Goal: Task Accomplishment & Management: Manage account settings

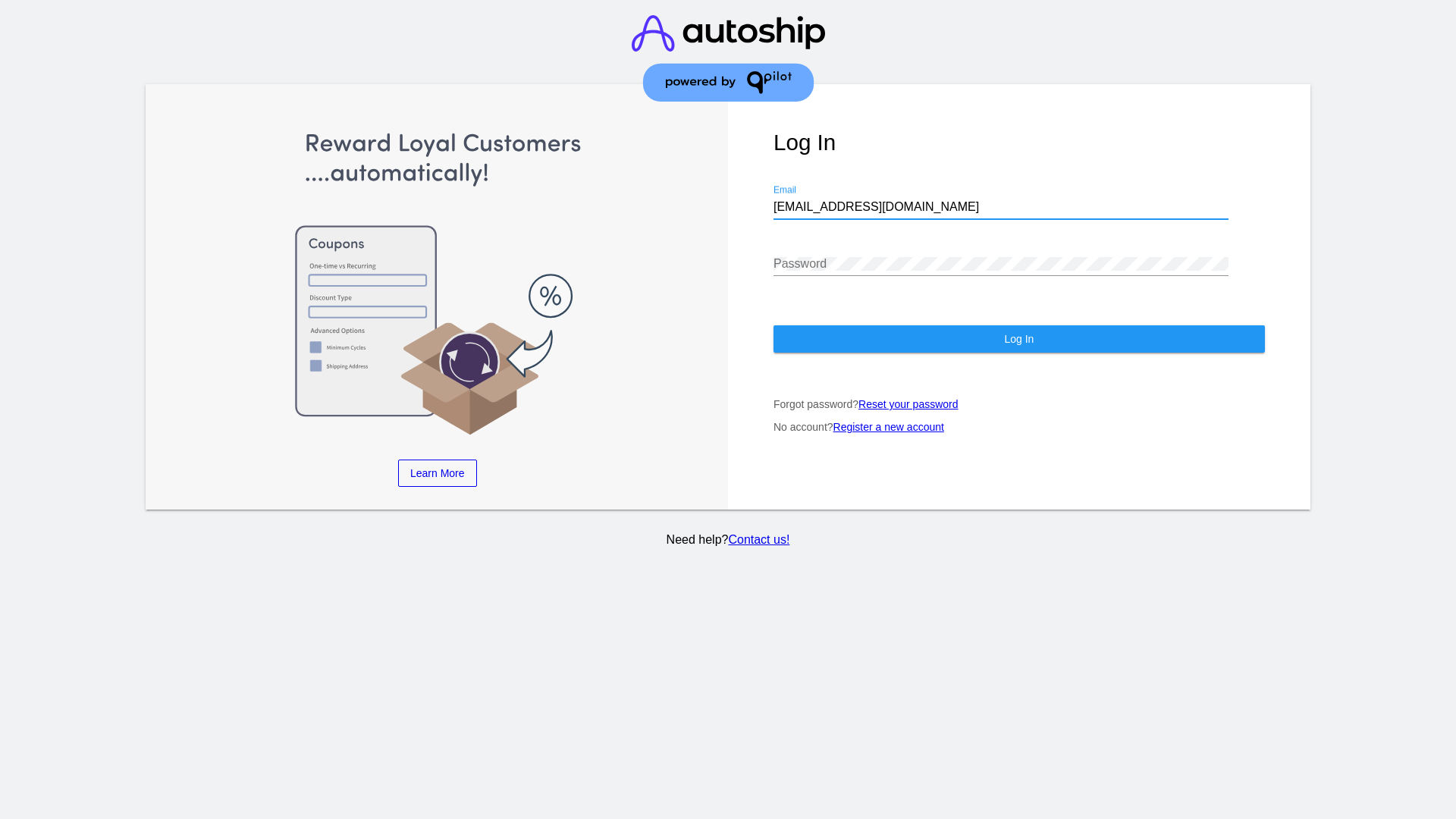
type input "[EMAIL_ADDRESS][DOMAIN_NAME]"
click at [1018, 339] on span "Log In" at bounding box center [1018, 339] width 29 height 12
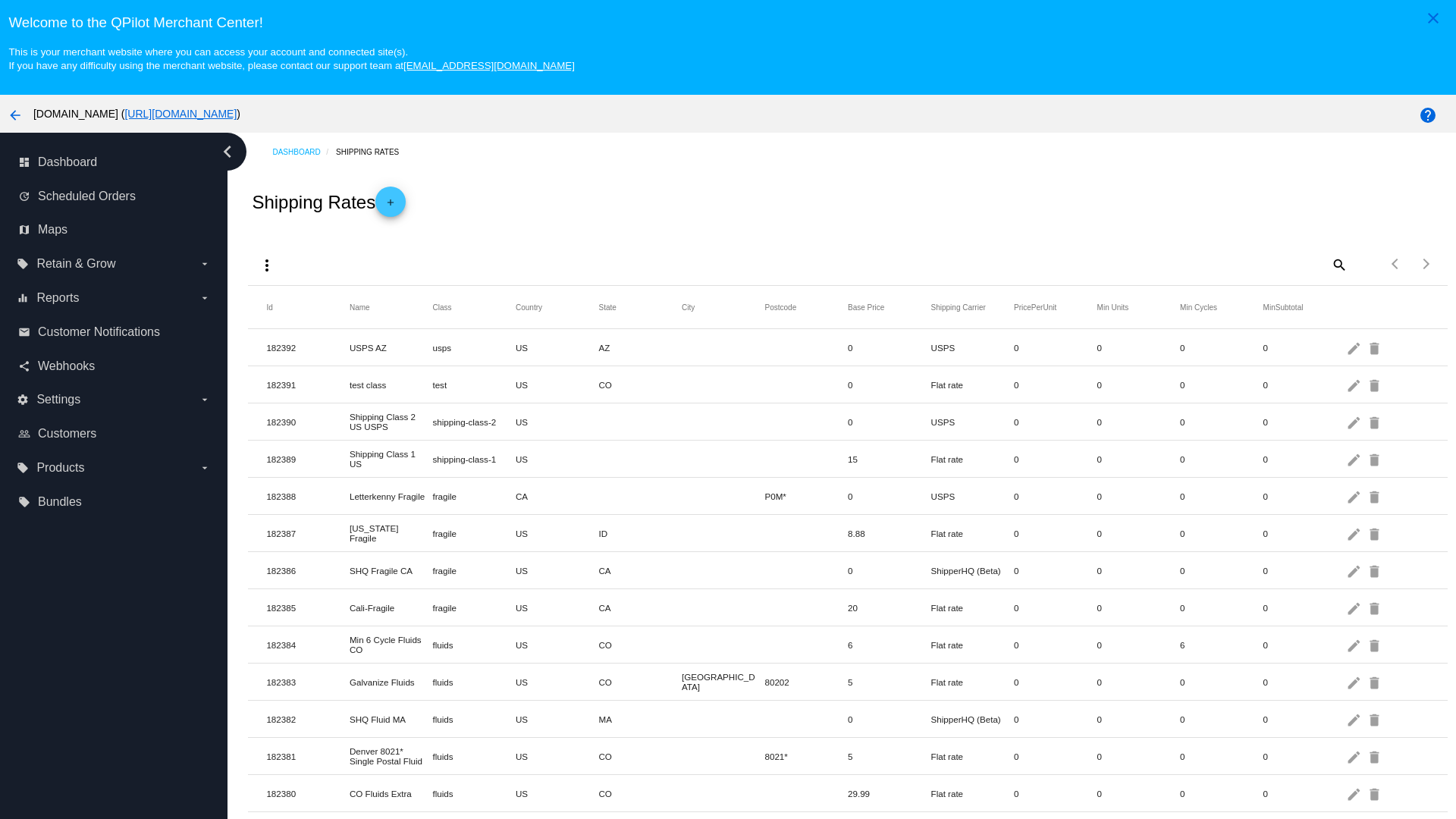
click at [395, 201] on mat-icon "add" at bounding box center [390, 206] width 18 height 18
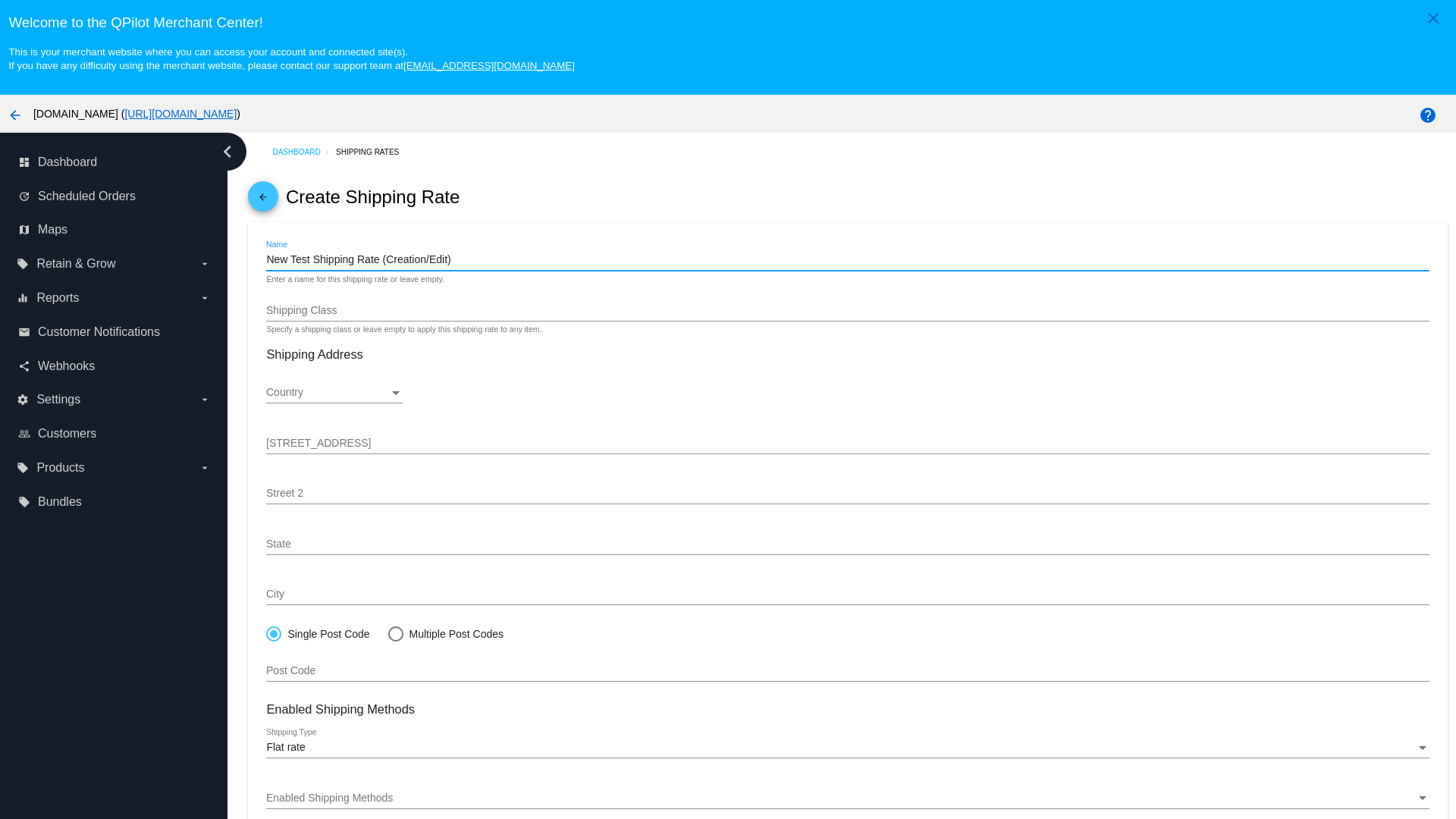
type input "New Test Shipping Rate (Creation/Edit)"
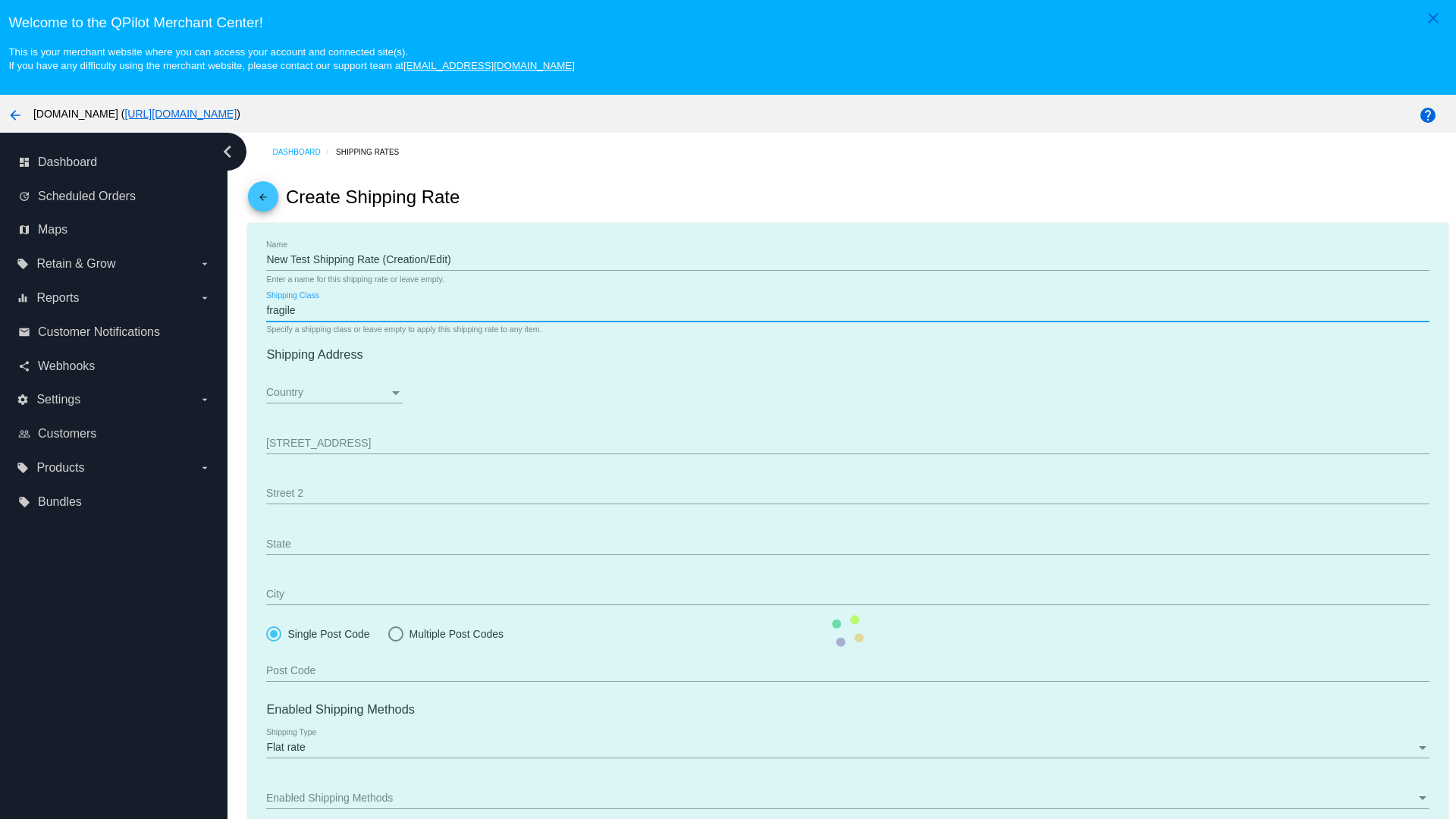
type input "fragile"
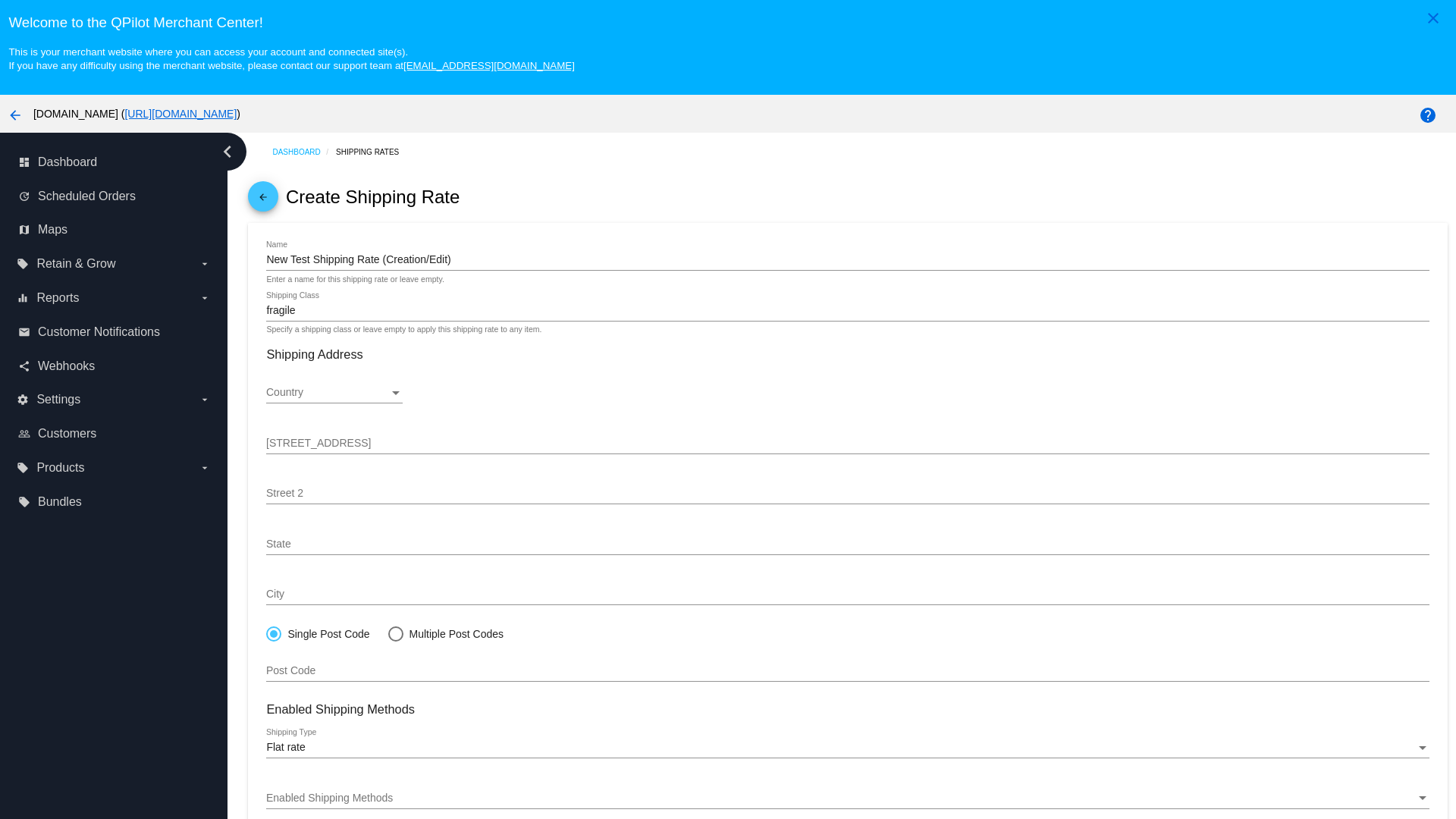
click at [335, 392] on div "Country" at bounding box center [328, 392] width 123 height 12
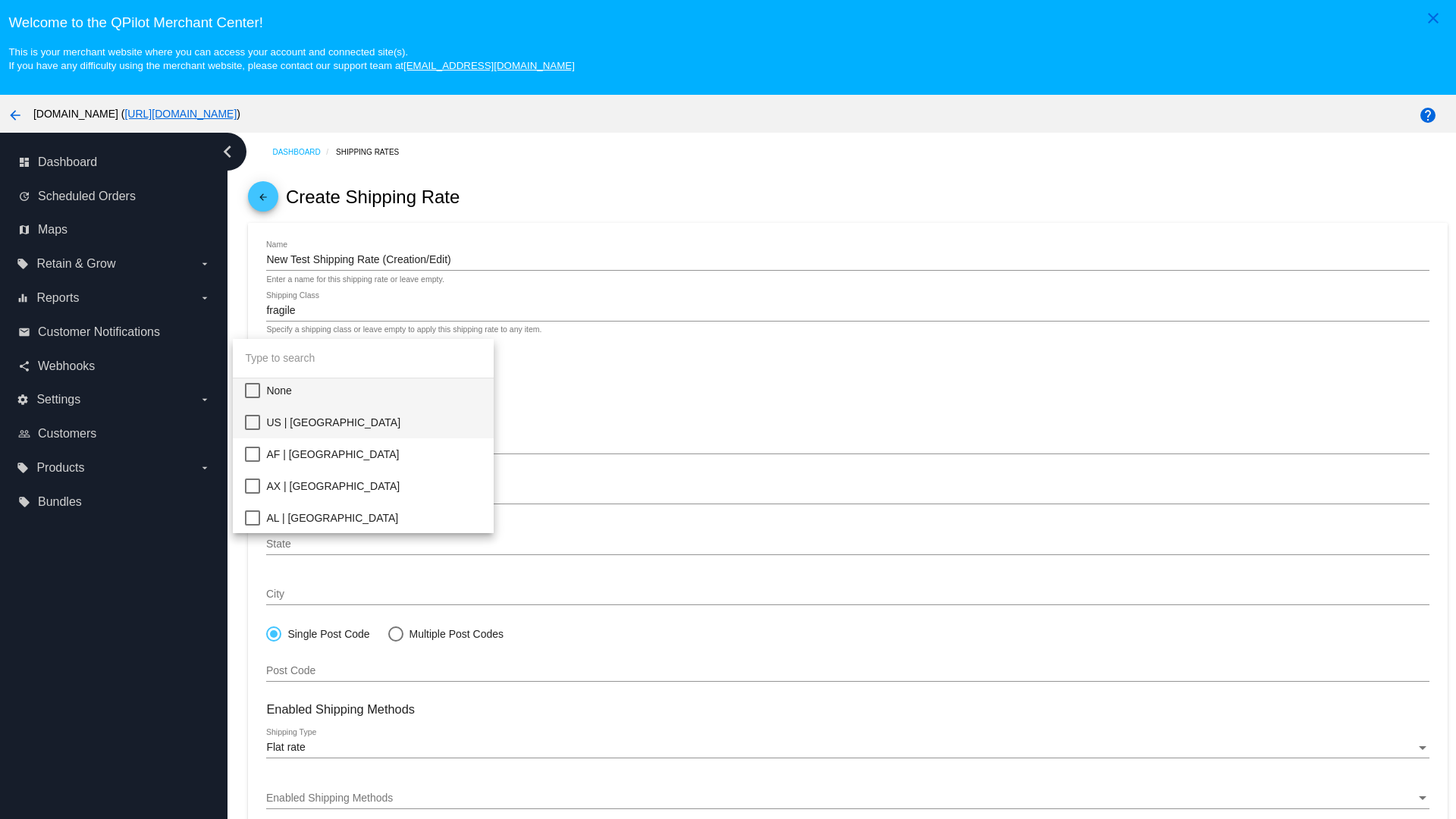
click at [374, 423] on span "US | USA" at bounding box center [374, 423] width 216 height 32
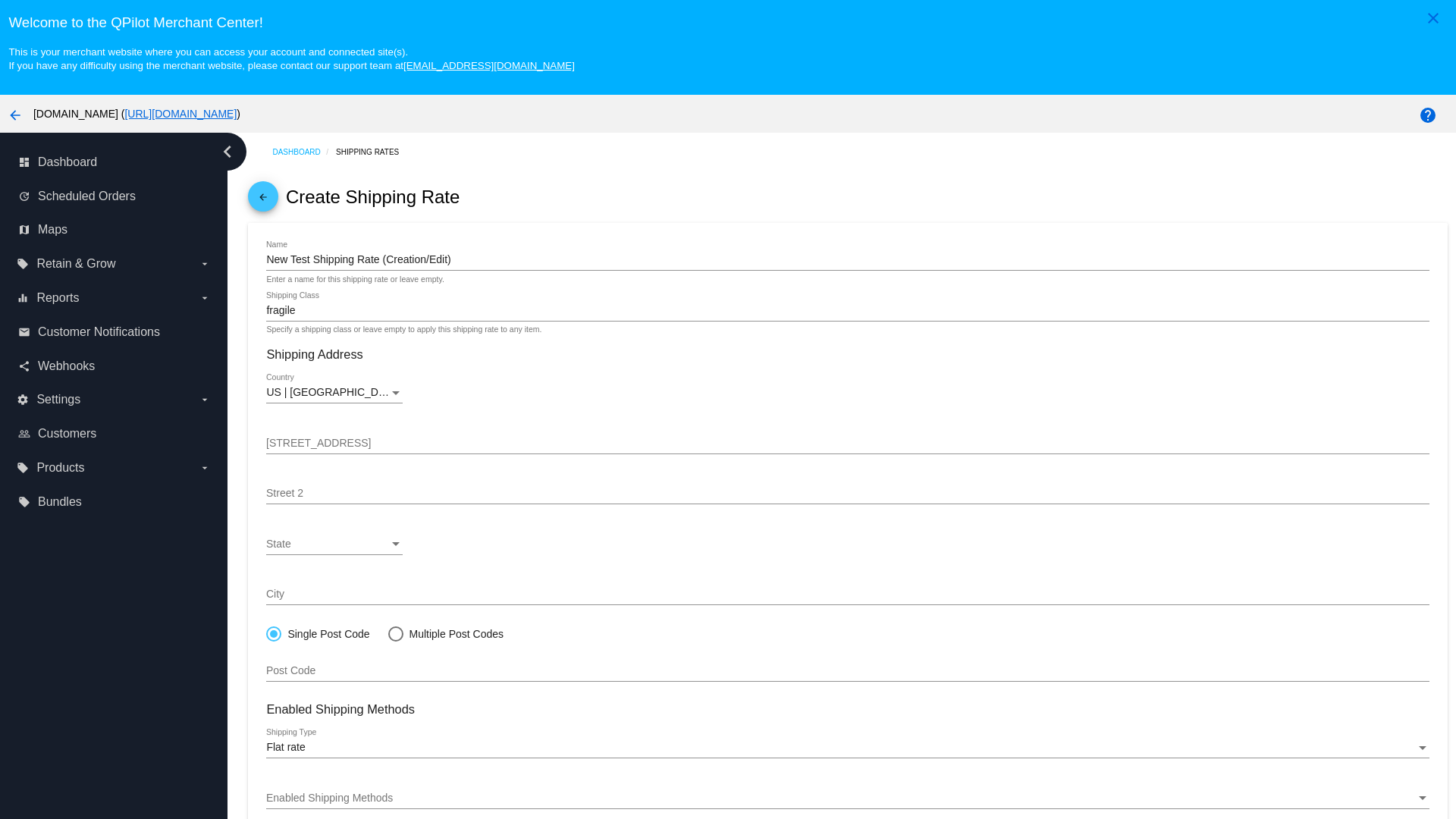
click at [335, 544] on div "State" at bounding box center [328, 544] width 123 height 12
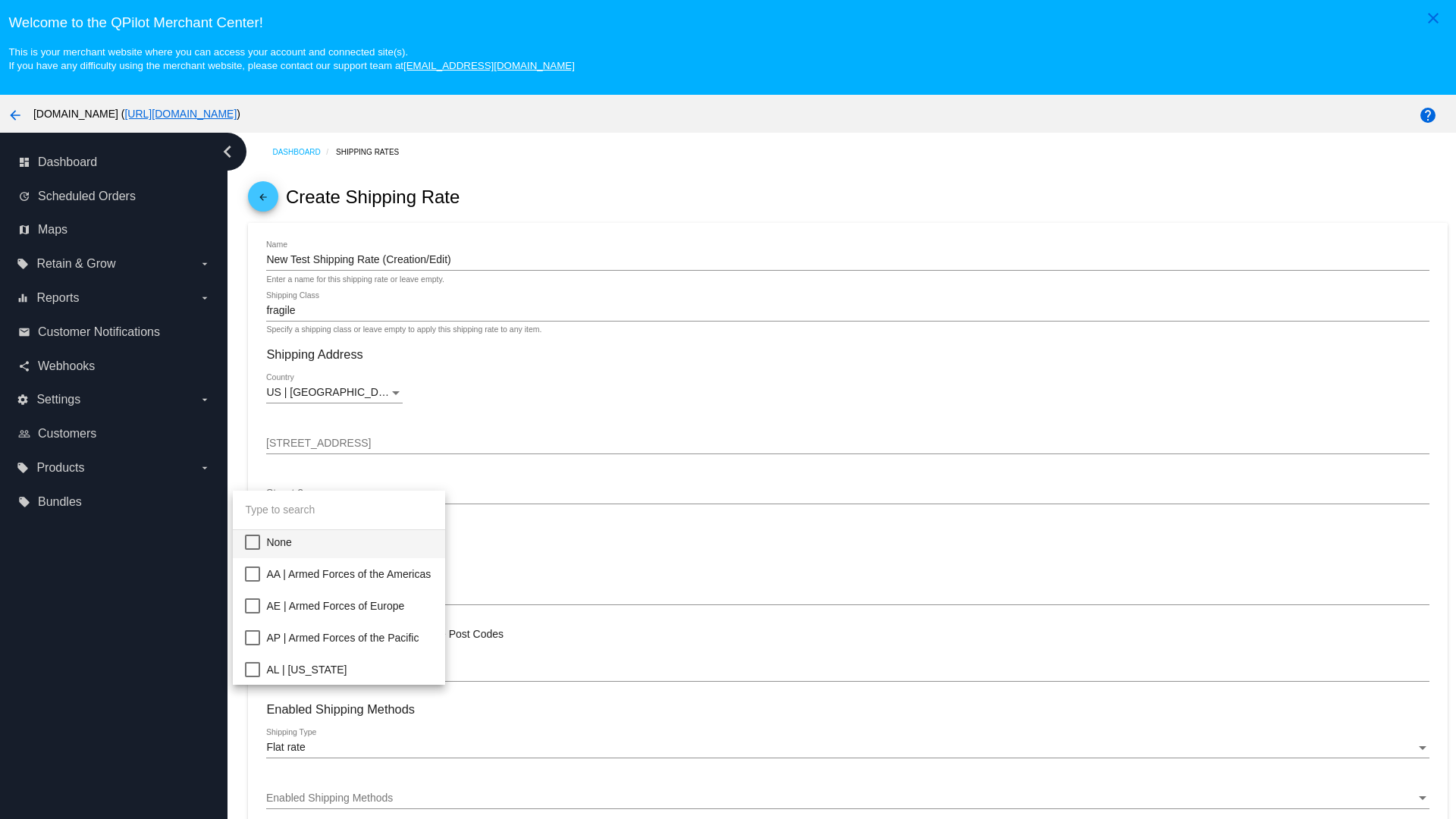
click at [374, 813] on span "CA | California" at bounding box center [350, 829] width 167 height 32
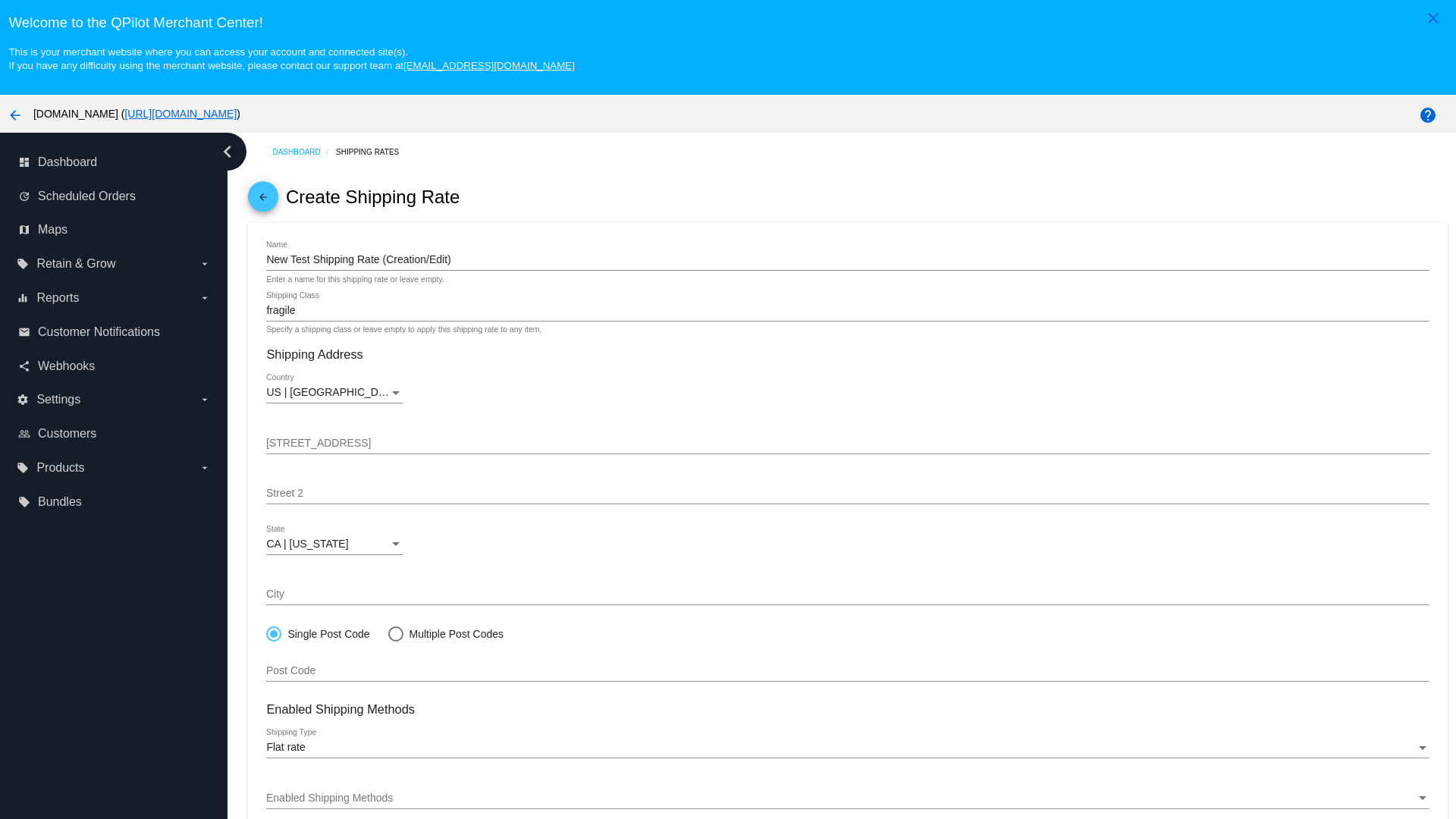
click at [848, 798] on div "Enabled Shipping Methods" at bounding box center [841, 798] width 1149 height 12
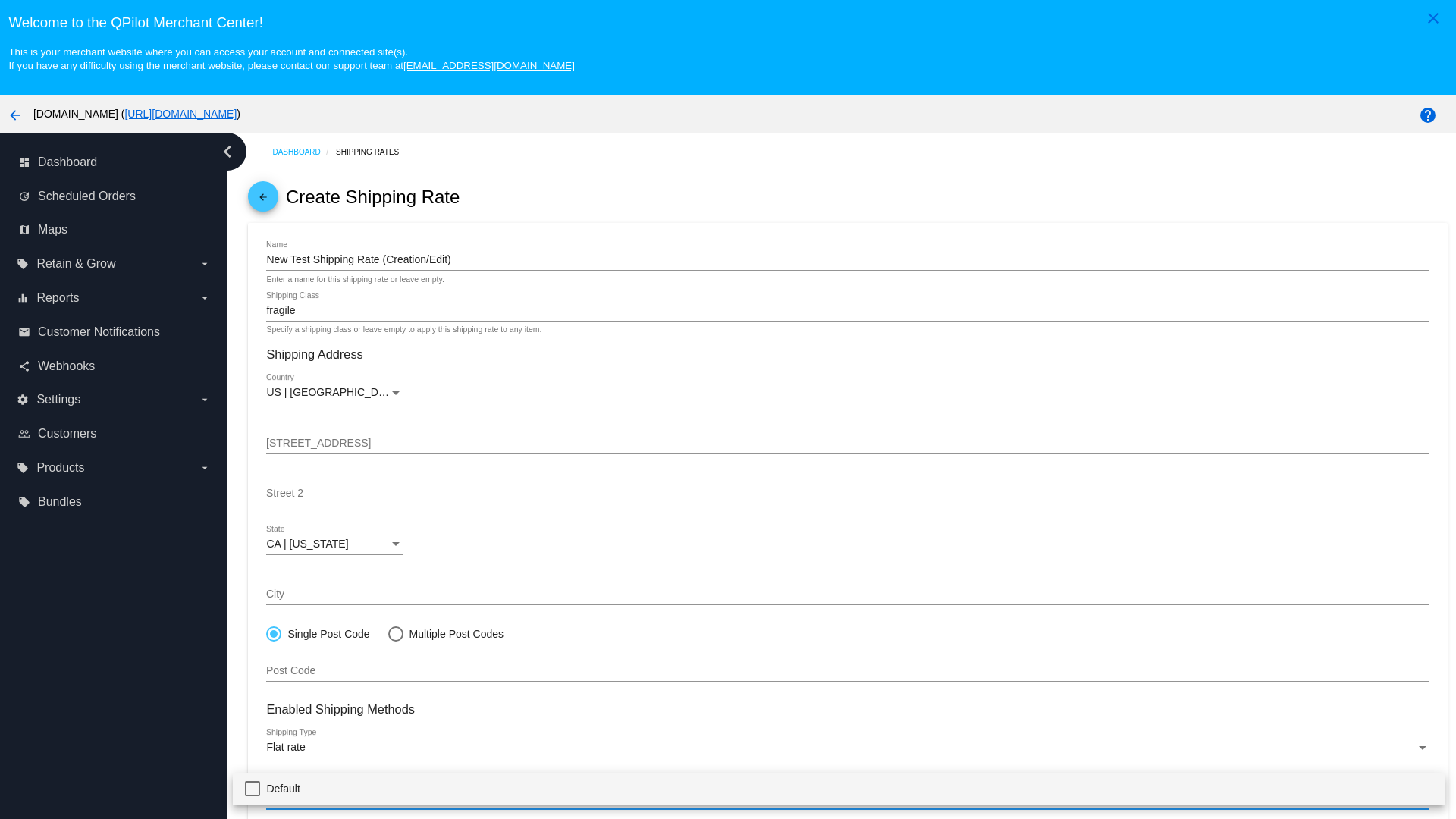
click at [839, 787] on span "Default" at bounding box center [849, 788] width 1166 height 32
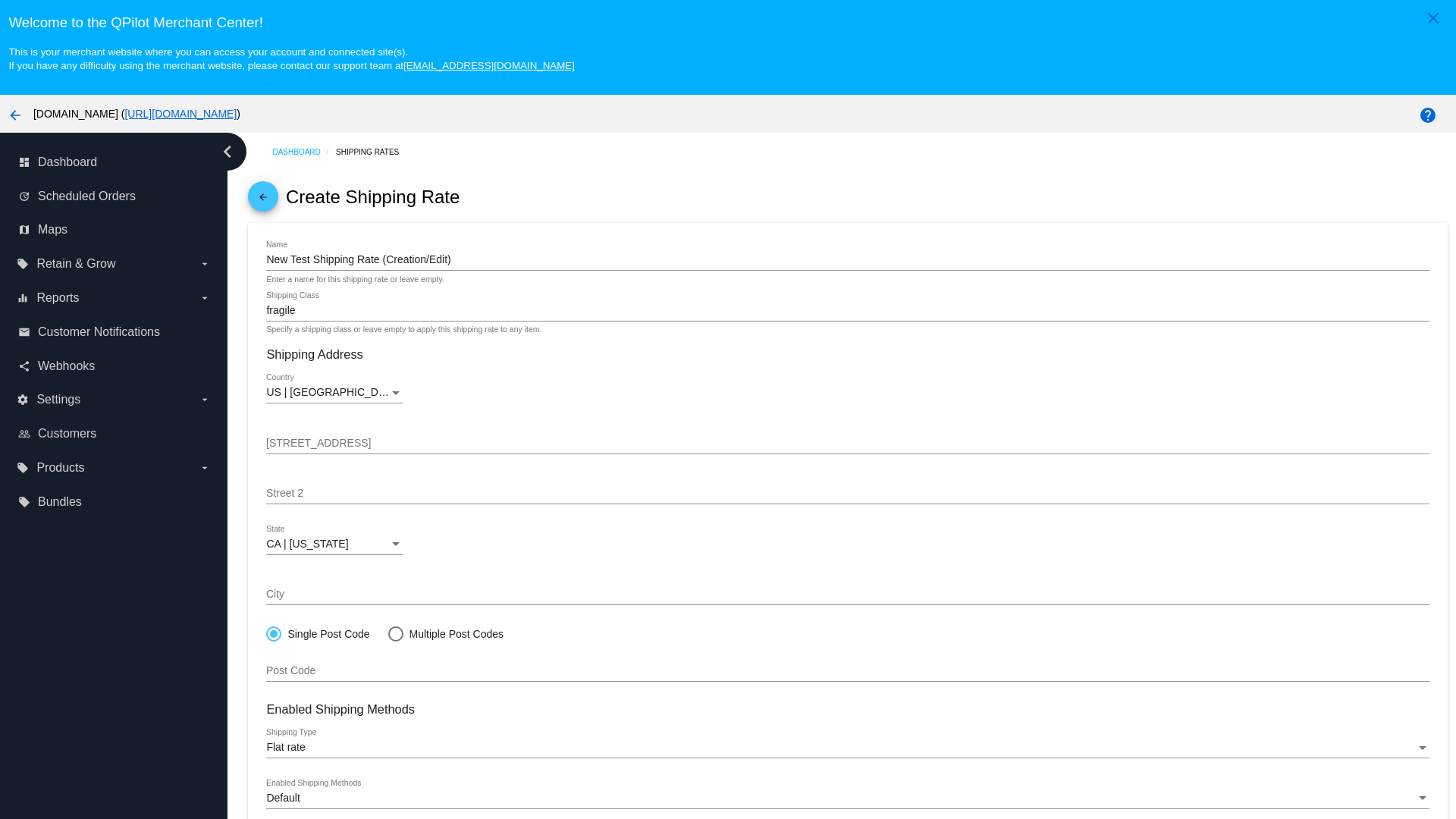
scroll to position [95, 0]
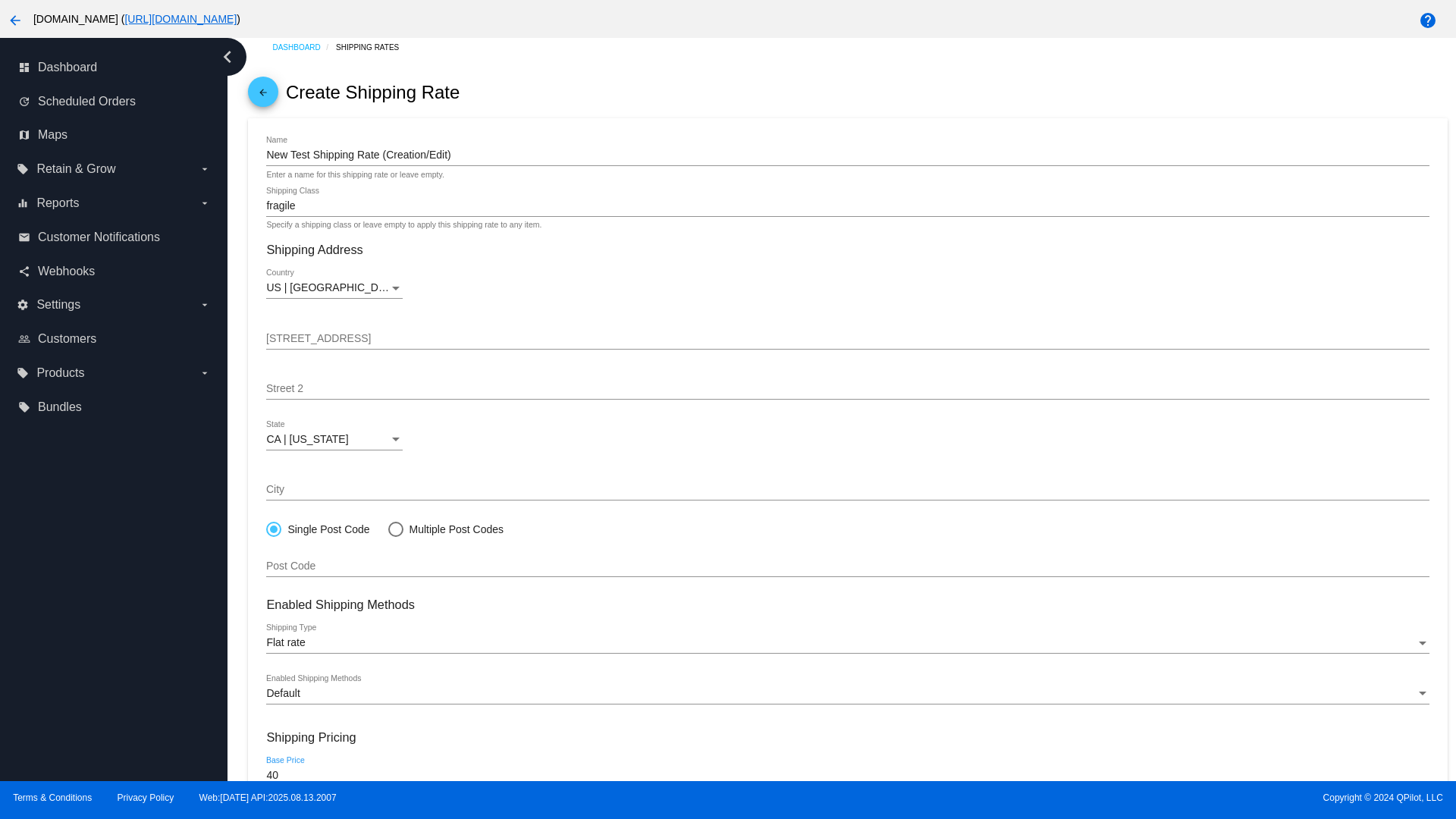
type input "40"
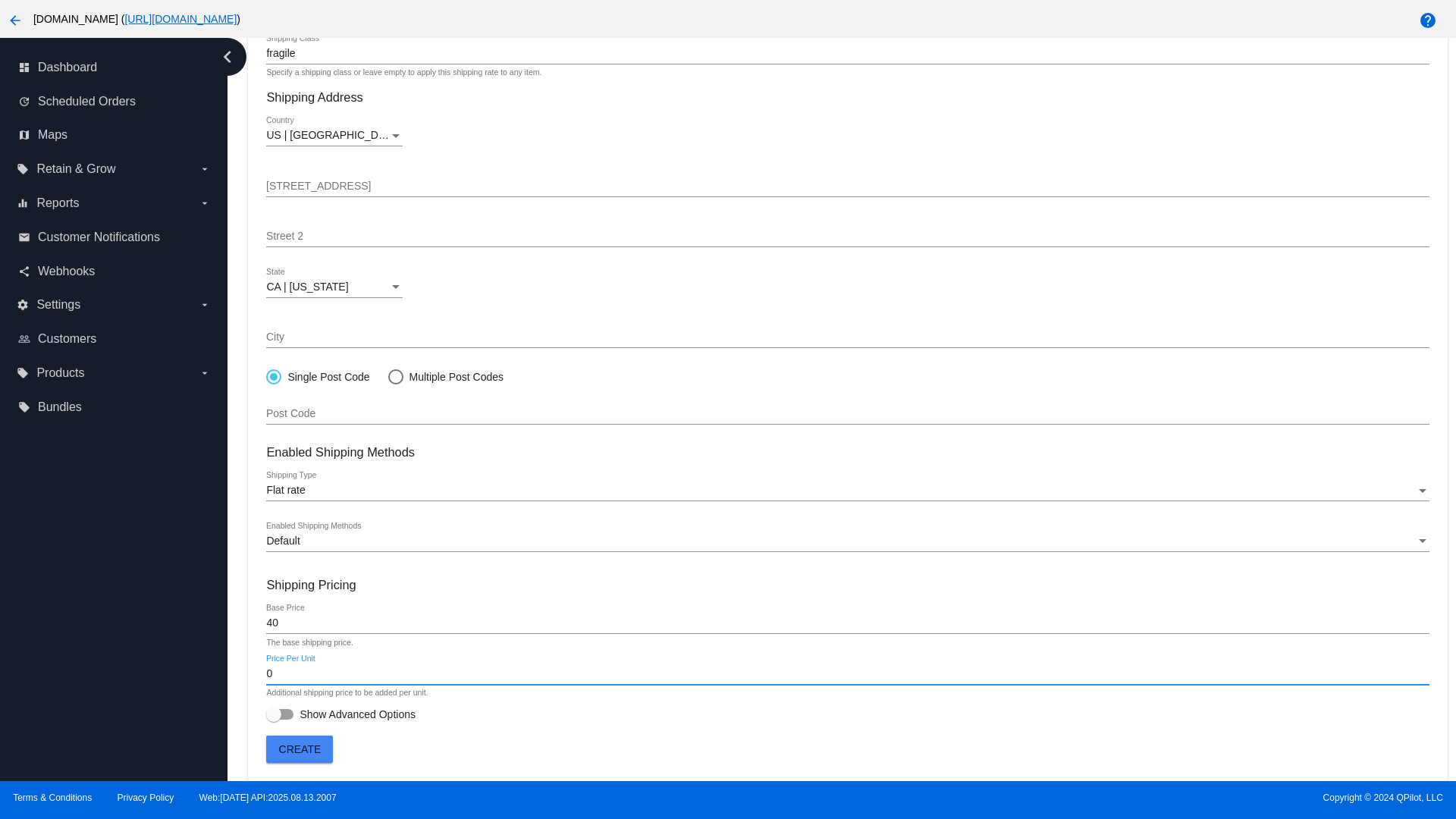
type input "0"
click at [340, 714] on span "Show Advanced Options" at bounding box center [358, 714] width 116 height 15
click at [274, 719] on input "Show Advanced Options" at bounding box center [273, 719] width 1 height 1
checkbox input "true"
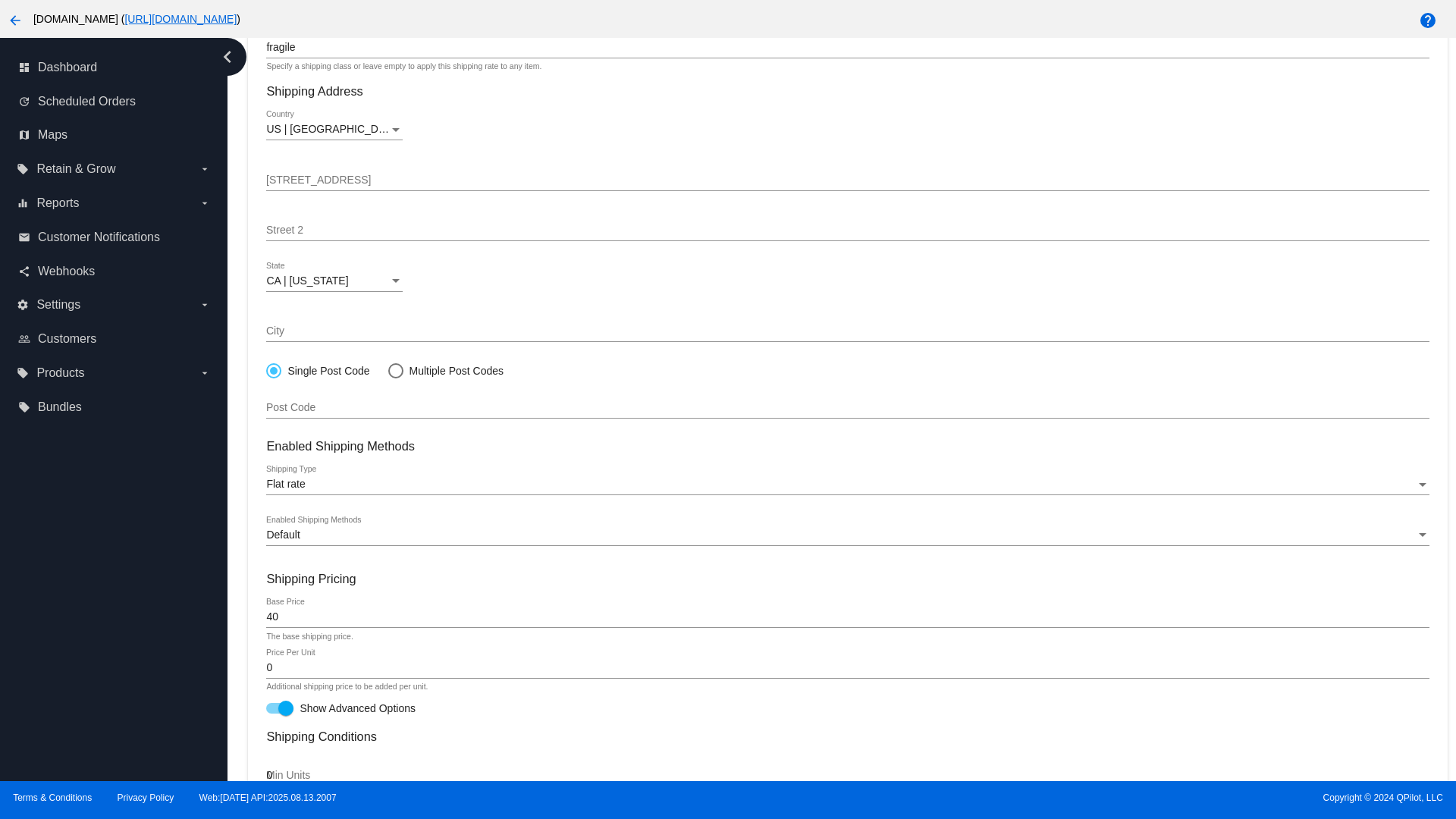
type input "0"
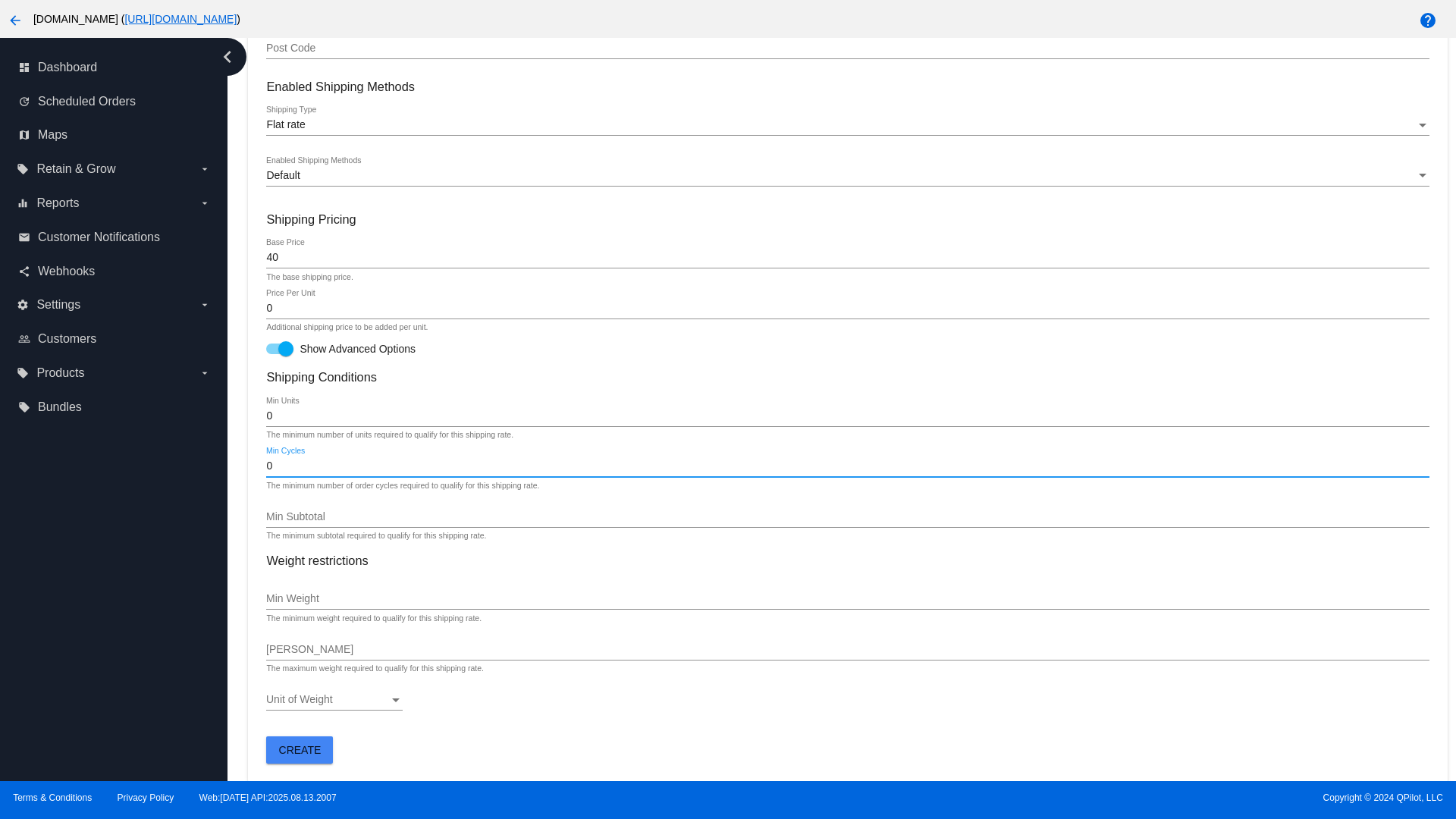
type input "0"
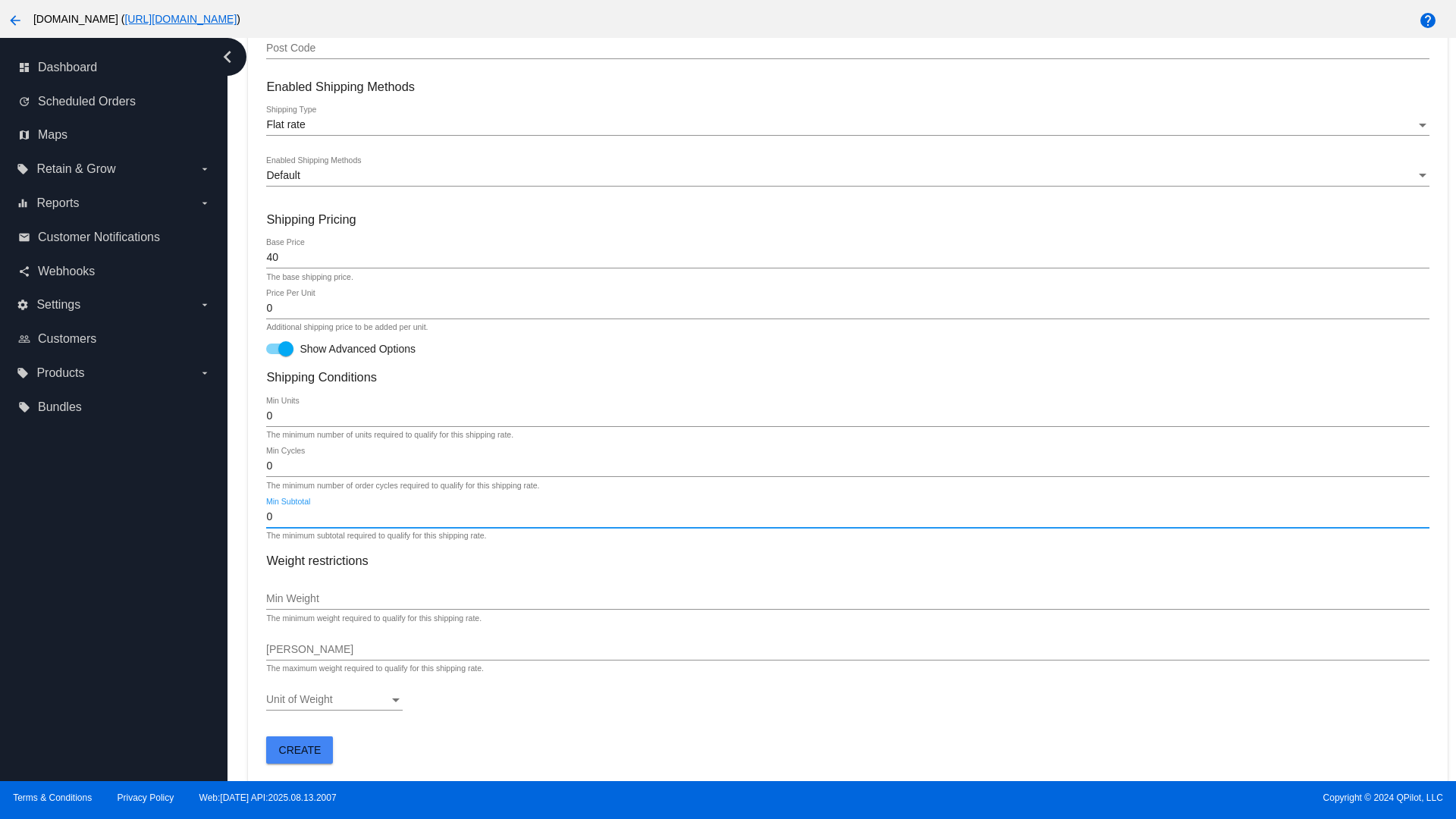
type input "0"
click at [300, 749] on span "Create" at bounding box center [301, 749] width 43 height 12
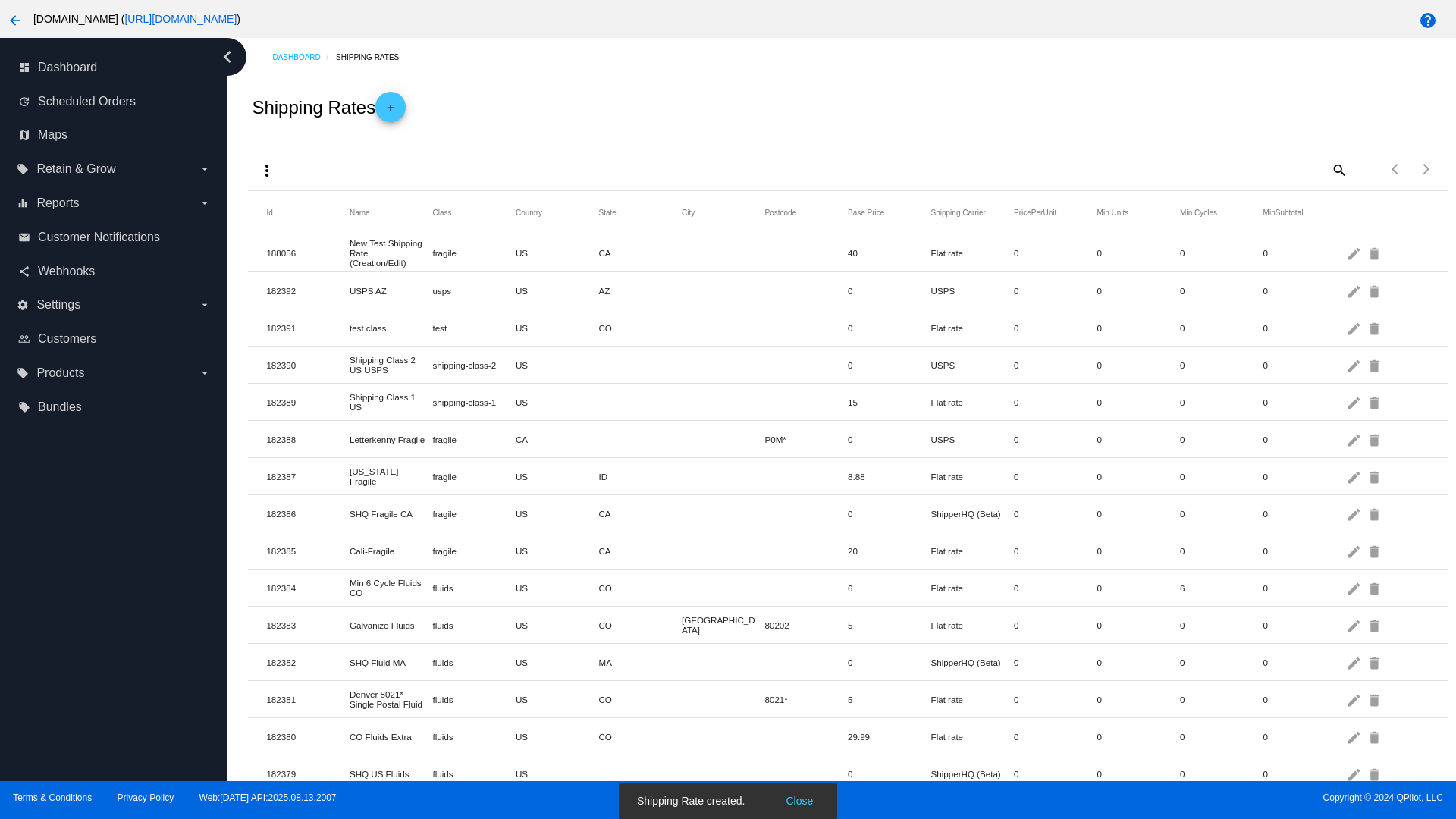
click at [1355, 252] on mat-icon "edit" at bounding box center [1354, 253] width 18 height 24
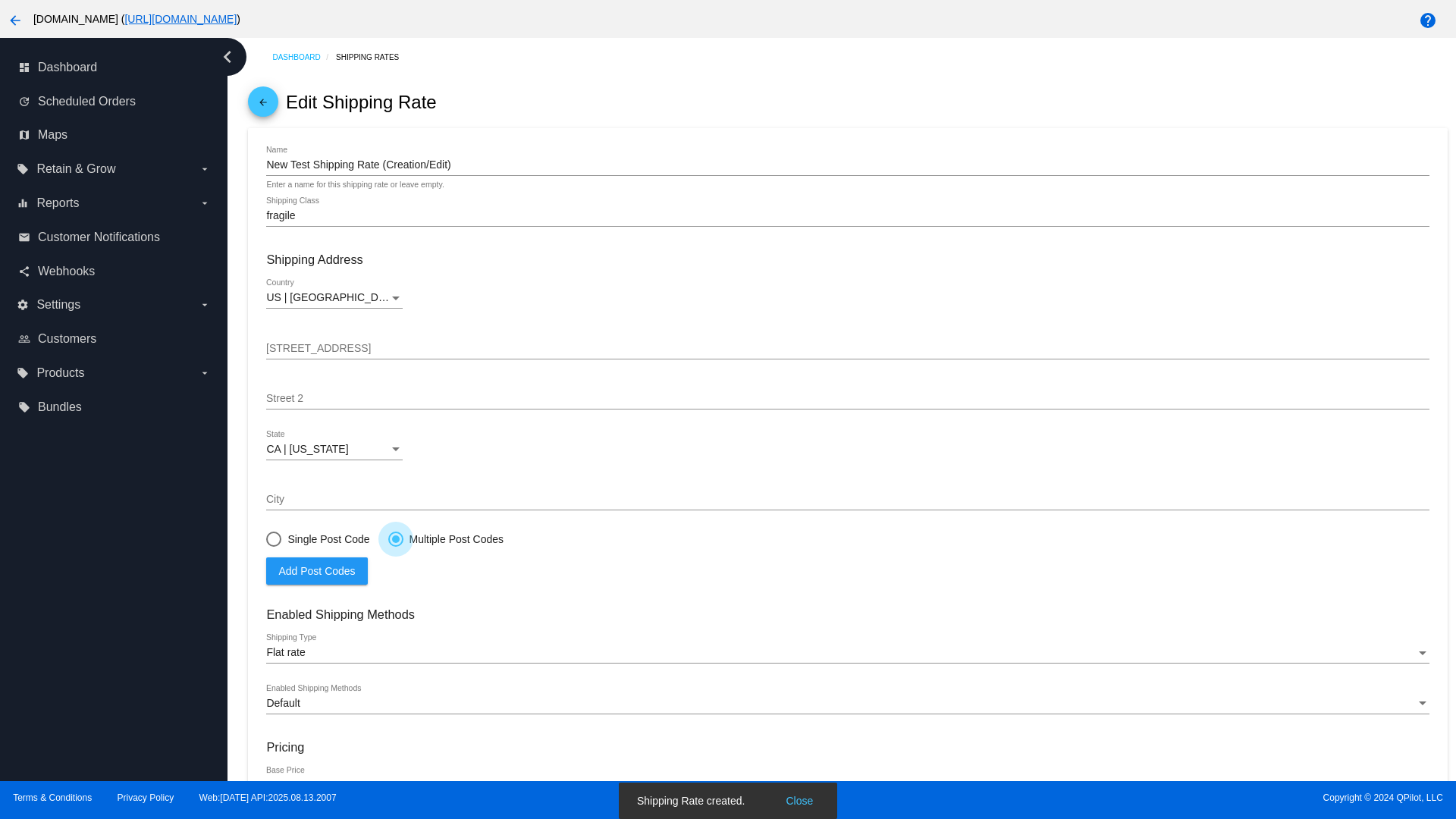
click at [317, 570] on span "Add Post Codes" at bounding box center [316, 570] width 77 height 12
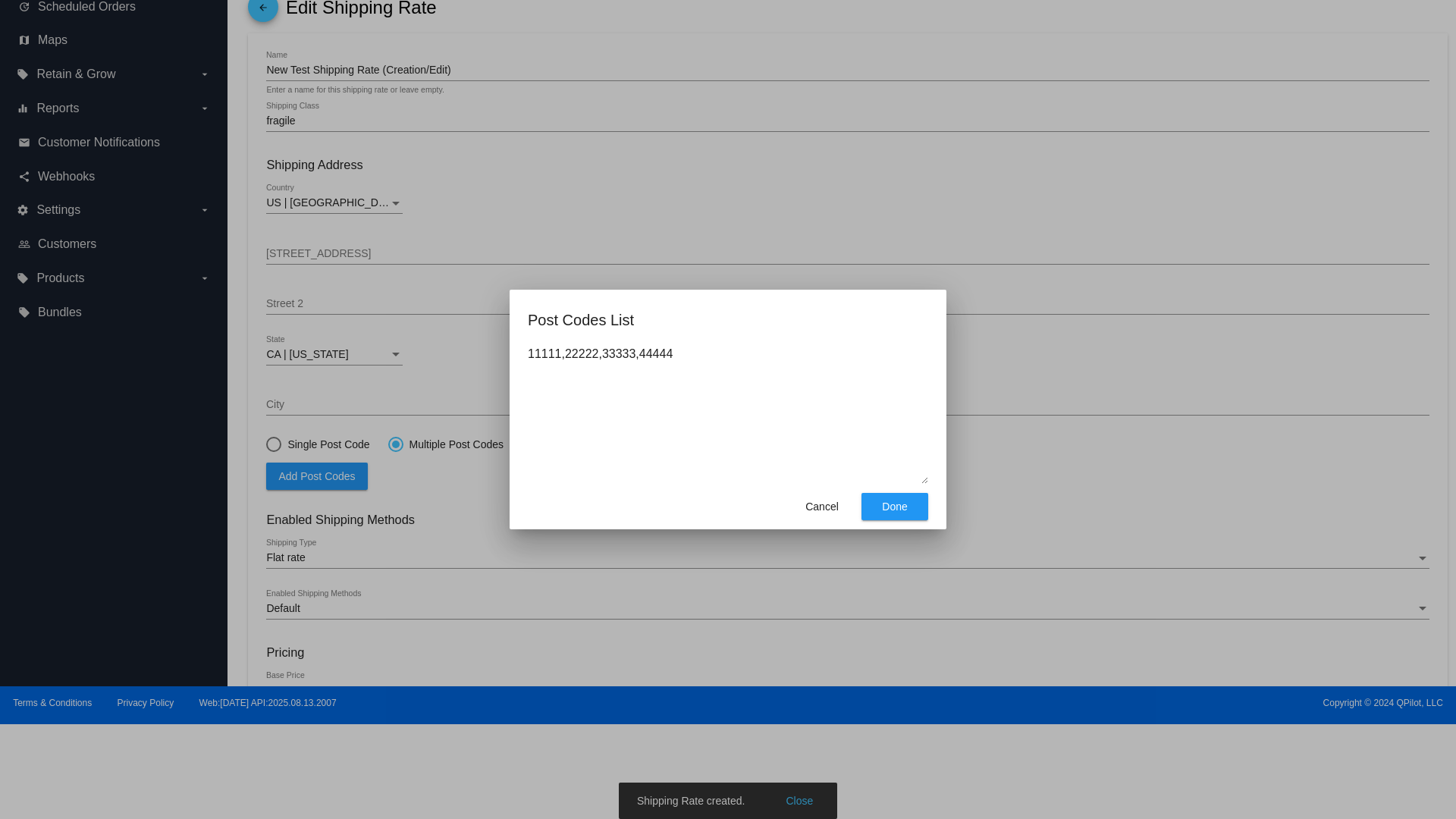
type textarea "11111,22222,33333,44444"
click at [895, 507] on span "Done" at bounding box center [895, 506] width 25 height 12
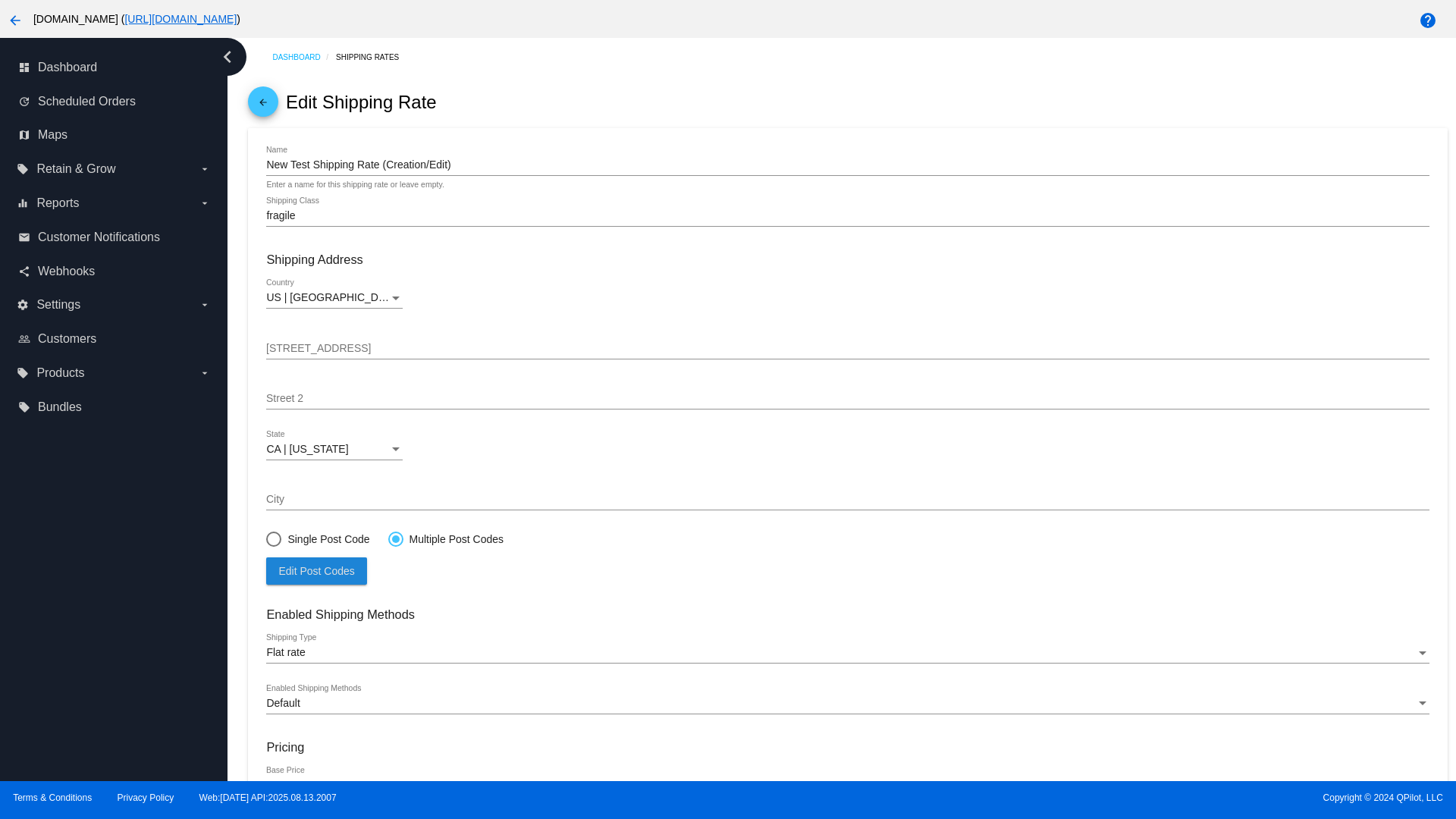
scroll to position [156, 0]
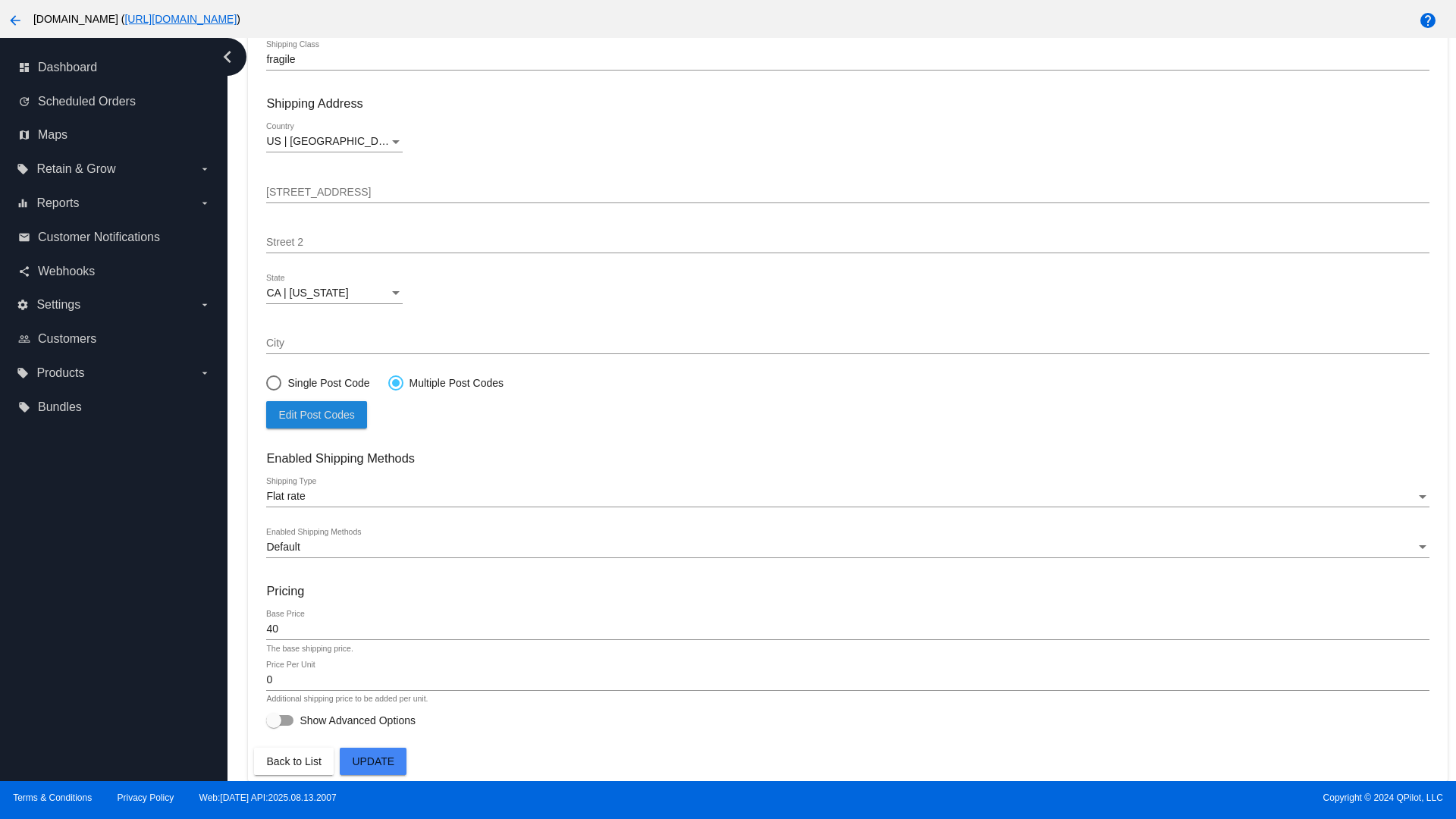
click at [373, 761] on span "Update" at bounding box center [374, 760] width 43 height 12
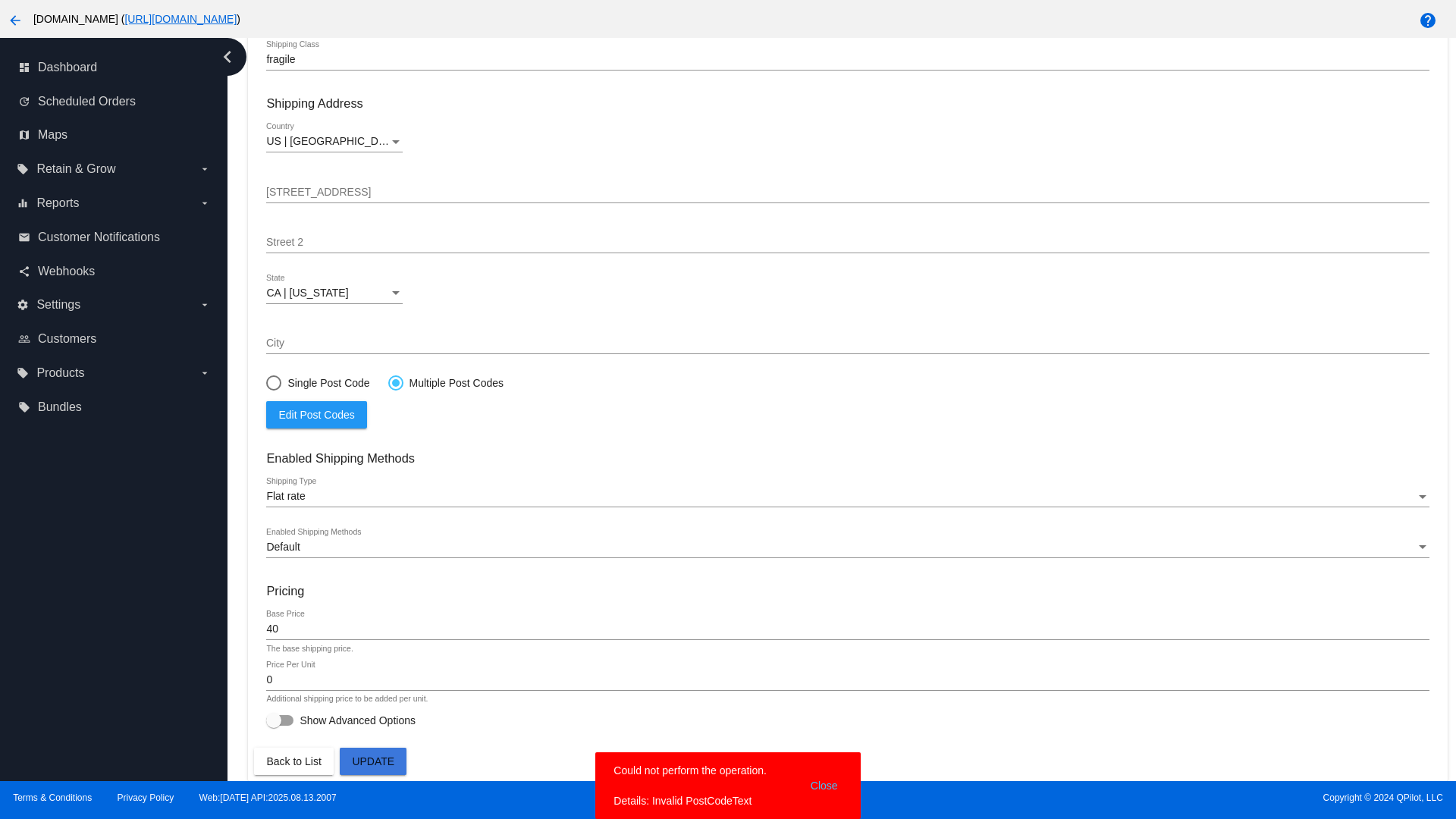
click at [395, 382] on div at bounding box center [396, 383] width 8 height 8
click at [389, 382] on input "Multiple Post Codes" at bounding box center [388, 382] width 1 height 1
click at [316, 414] on span "Edit Post Codes" at bounding box center [316, 414] width 76 height 12
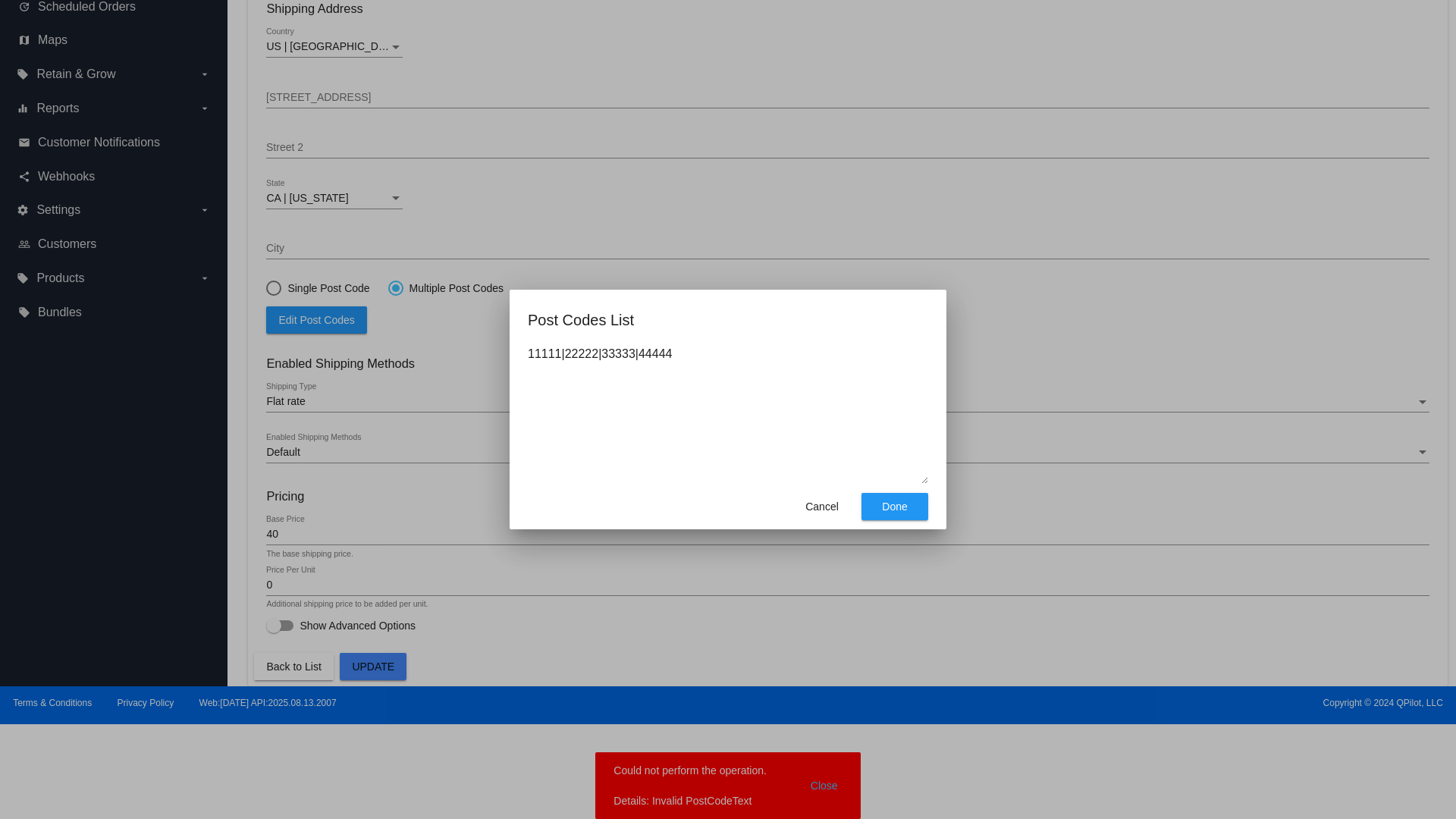
type textarea "11111|22222|33333|44444"
click at [895, 507] on span "Done" at bounding box center [895, 506] width 25 height 12
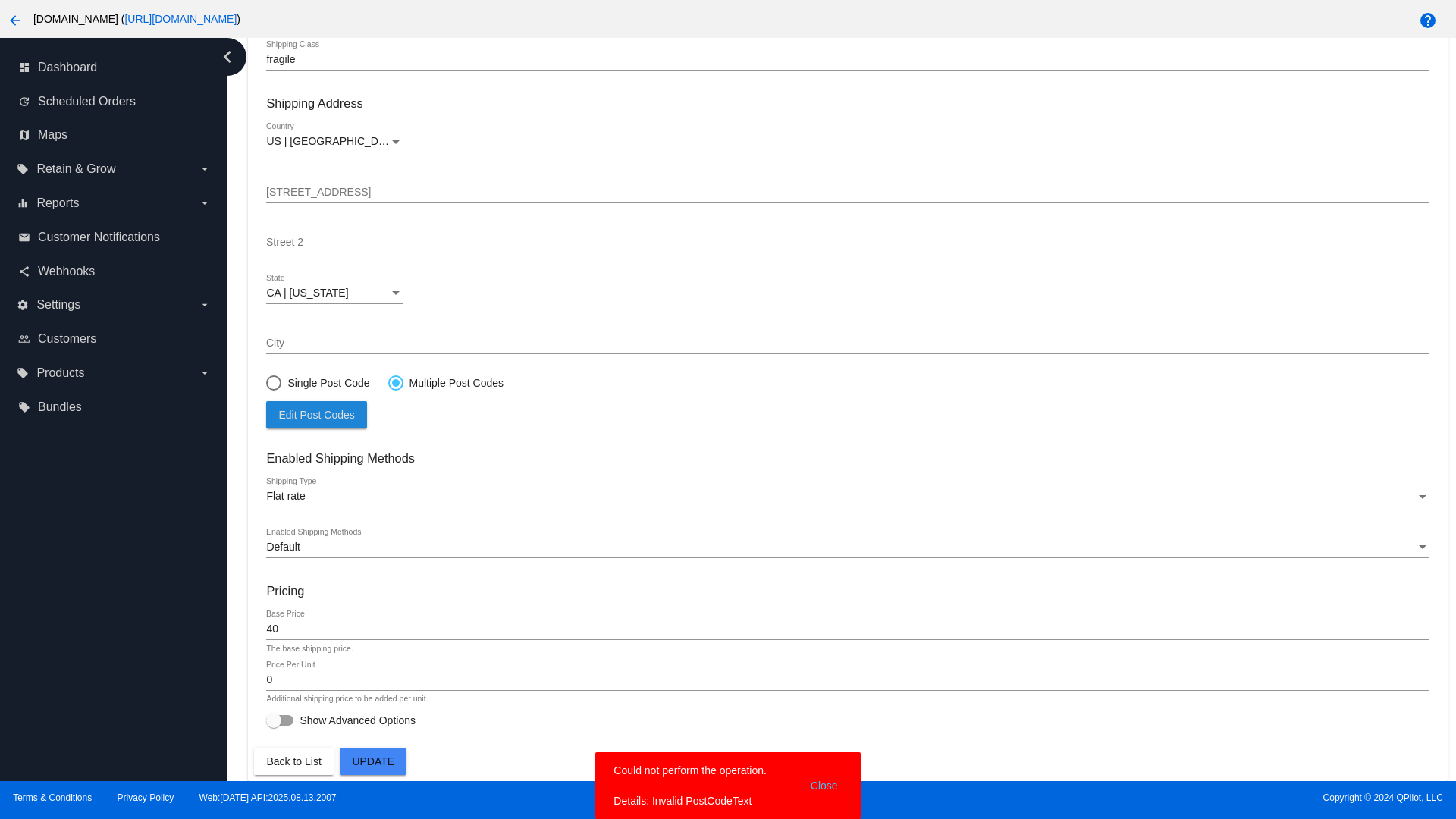
click at [373, 761] on span "Update" at bounding box center [374, 760] width 43 height 12
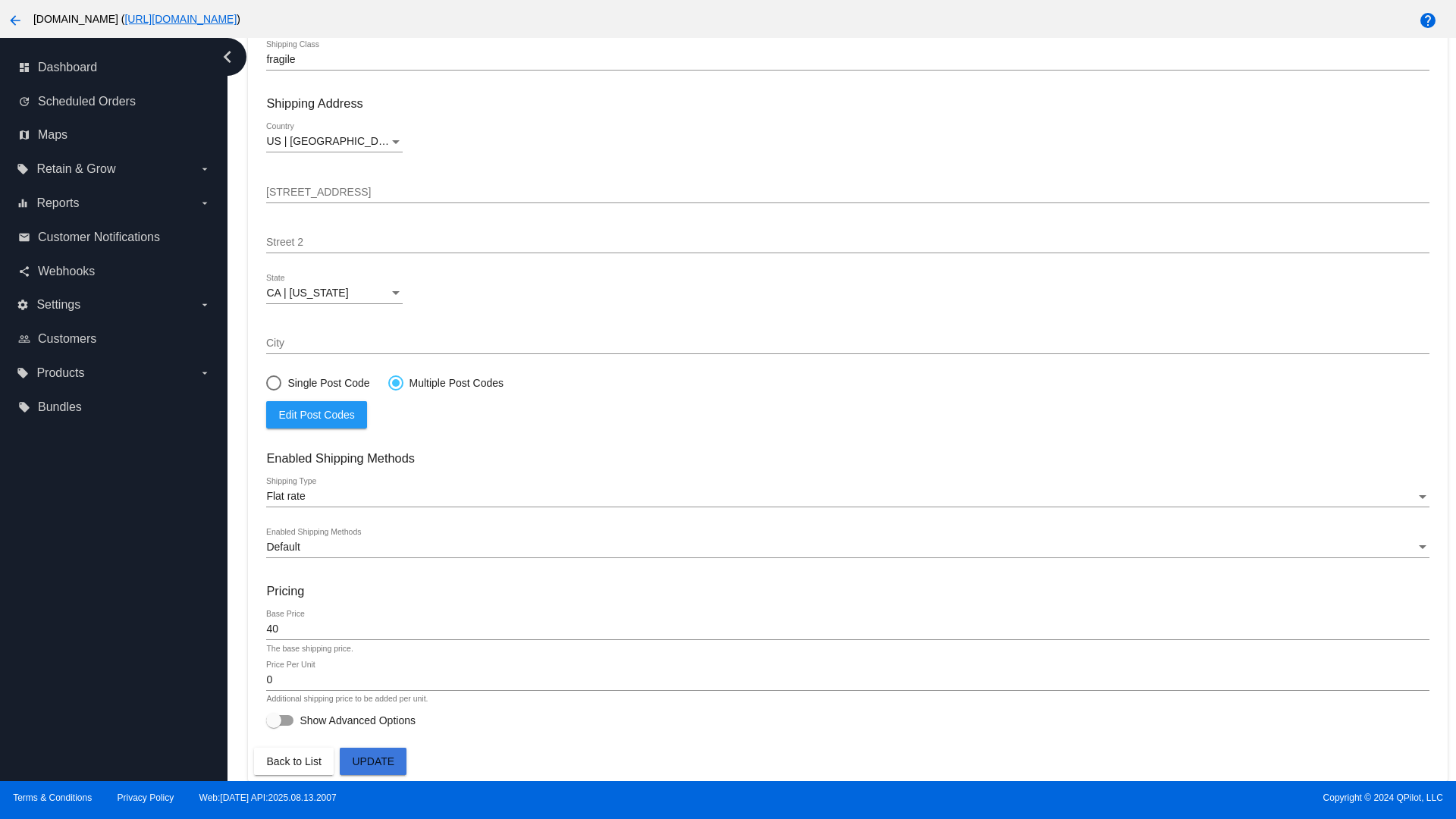
click at [395, 382] on div at bounding box center [396, 383] width 8 height 8
click at [389, 382] on input "Multiple Post Codes" at bounding box center [388, 382] width 1 height 1
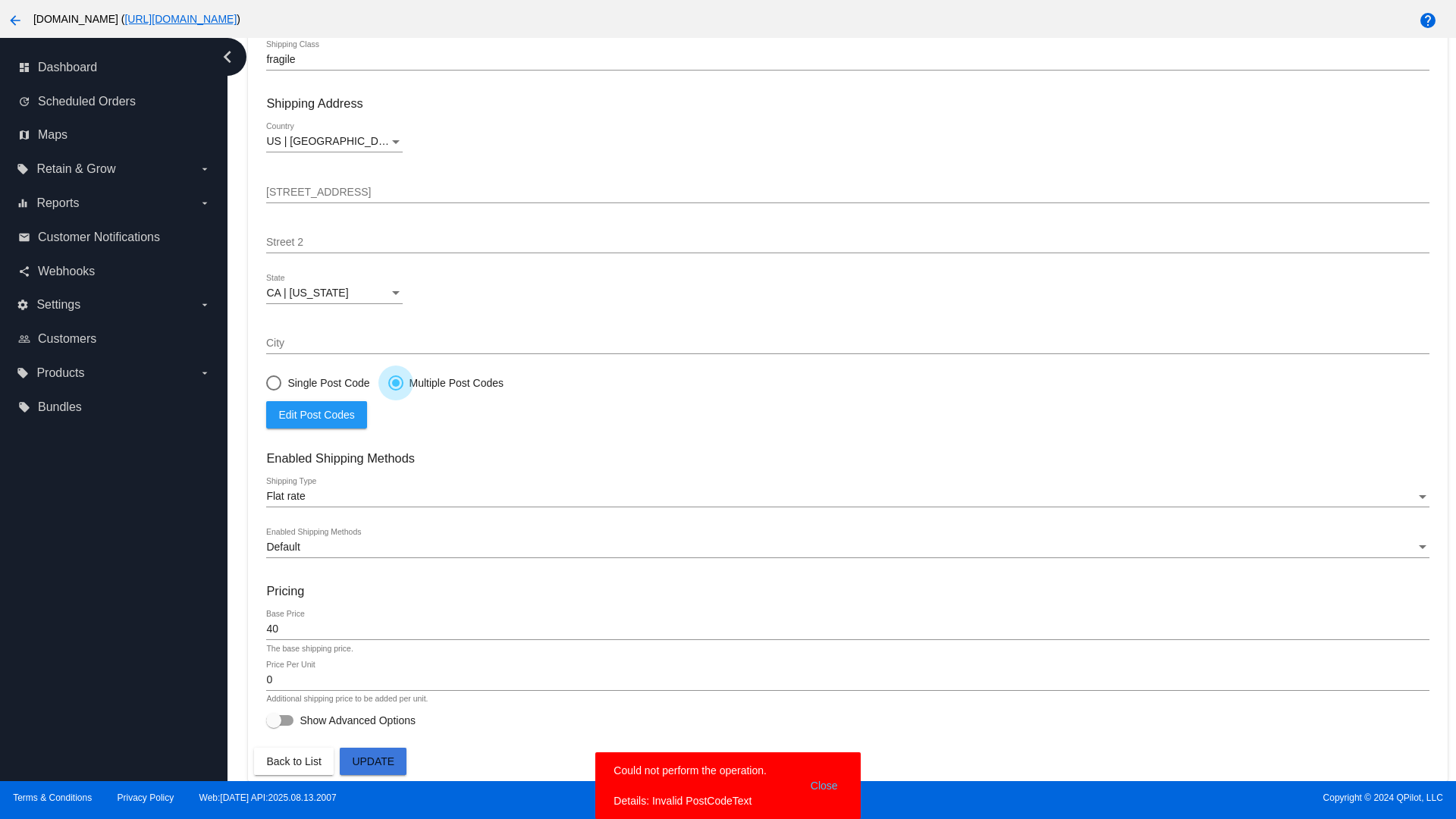
click at [316, 414] on span "Edit Post Codes" at bounding box center [316, 414] width 76 height 12
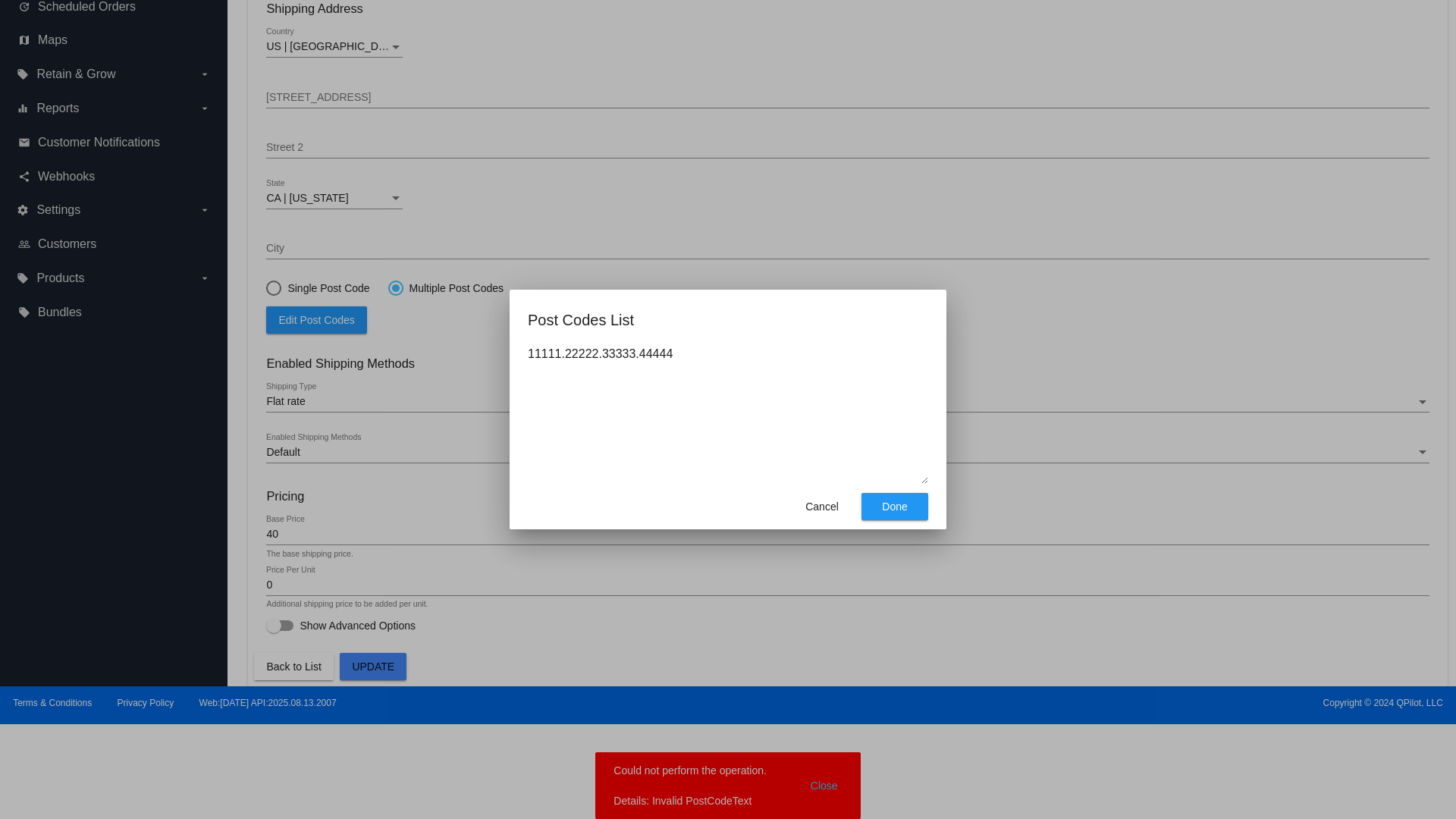
type textarea "11111.22222.33333.44444"
click at [895, 507] on span "Done" at bounding box center [895, 506] width 25 height 12
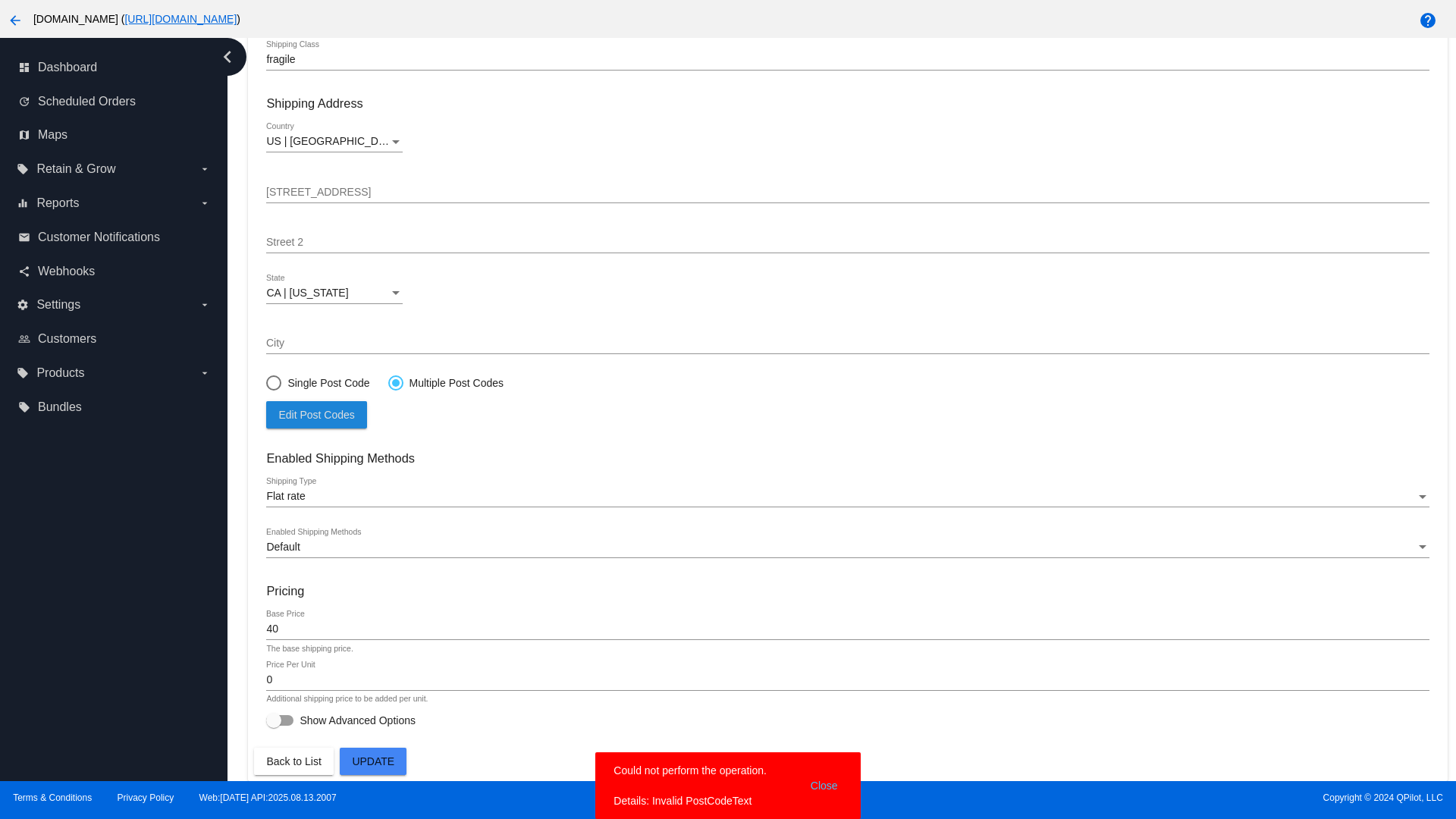
click at [373, 761] on span "Update" at bounding box center [374, 760] width 43 height 12
